Goal: Task Accomplishment & Management: Manage account settings

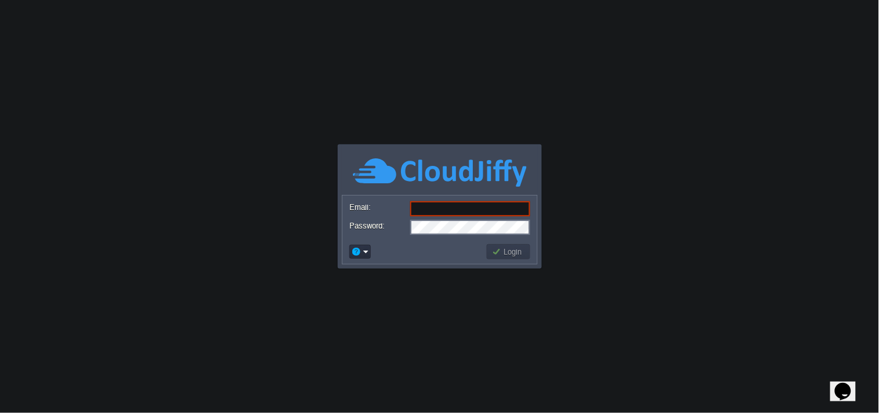
click at [438, 212] on input "Email:" at bounding box center [470, 208] width 120 height 15
paste input "[EMAIL_ADDRESS][DOMAIN_NAME]"
type input "[EMAIL_ADDRESS][DOMAIN_NAME]"
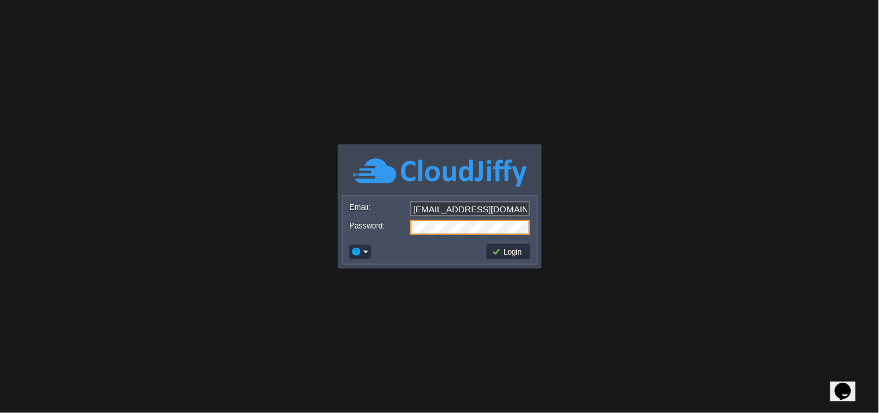
click at [512, 248] on button "Login" at bounding box center [509, 251] width 34 height 10
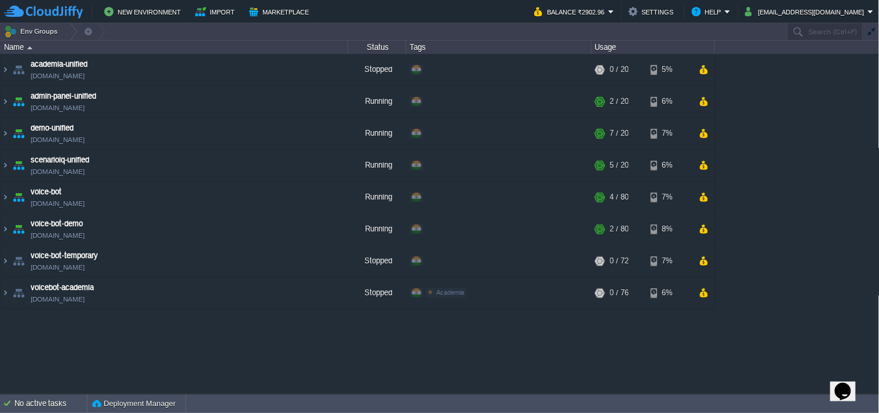
click at [594, 16] on button "Balance ₹2902.96" at bounding box center [571, 12] width 74 height 14
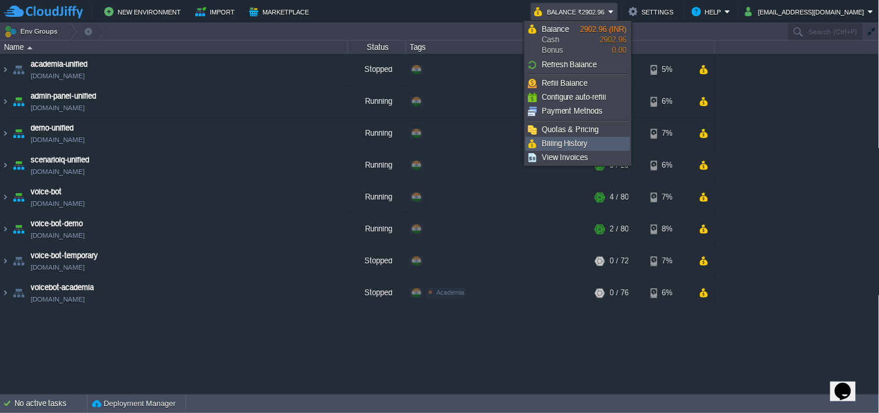
click at [580, 145] on span "Billing History" at bounding box center [565, 143] width 46 height 9
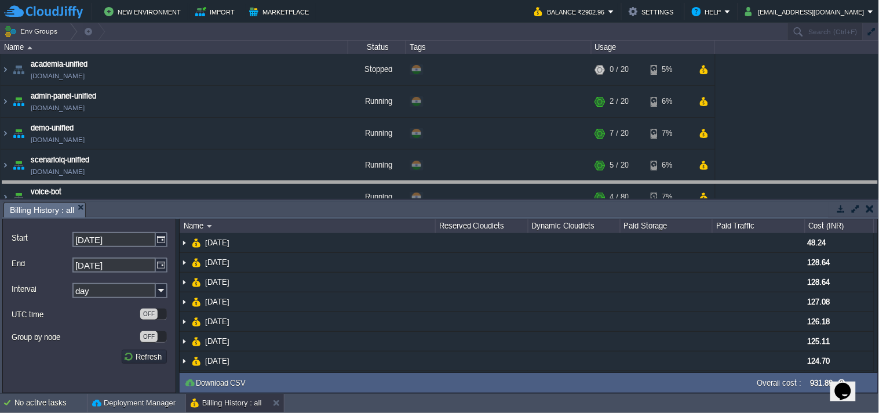
drag, startPoint x: 669, startPoint y: 215, endPoint x: 670, endPoint y: 189, distance: 26.1
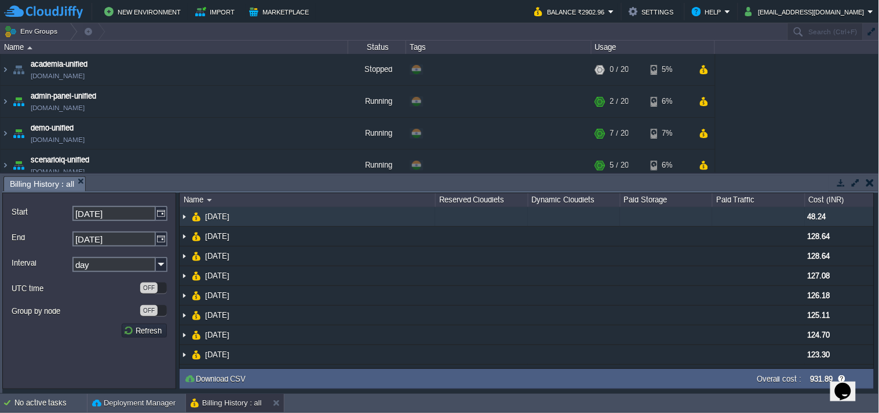
scroll to position [1, 0]
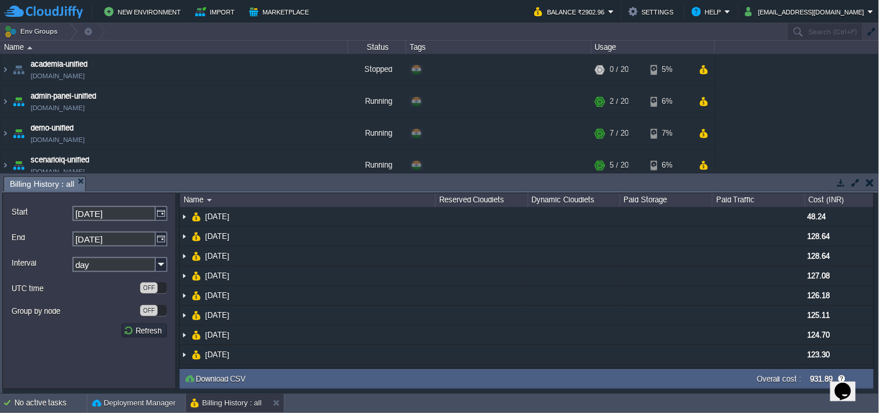
click at [867, 183] on button "button" at bounding box center [871, 182] width 8 height 10
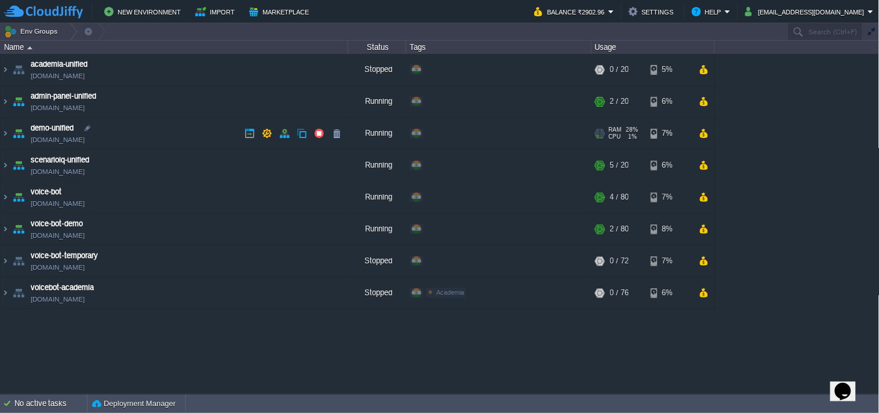
click at [71, 136] on link "[DOMAIN_NAME]" at bounding box center [58, 140] width 54 height 12
click at [67, 106] on link "[DOMAIN_NAME]" at bounding box center [58, 108] width 54 height 12
click at [79, 105] on link "[DOMAIN_NAME]" at bounding box center [58, 108] width 54 height 12
click at [4, 136] on img at bounding box center [5, 133] width 9 height 31
